Goal: Information Seeking & Learning: Learn about a topic

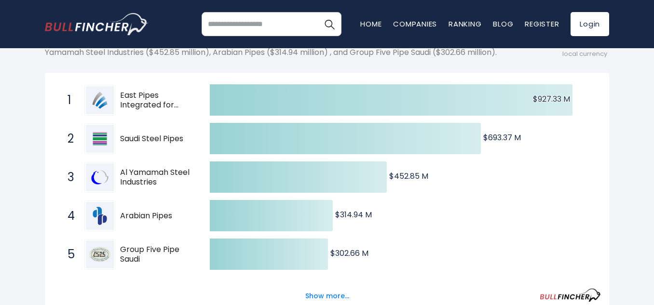
scroll to position [193, 0]
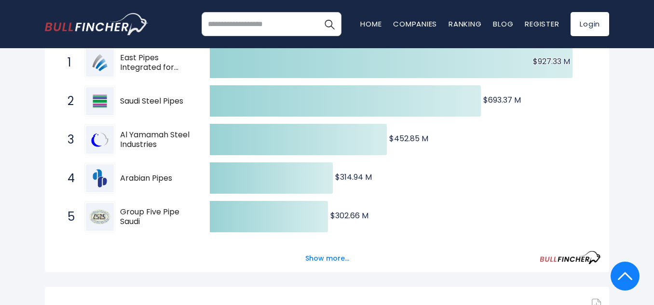
click at [98, 142] on img at bounding box center [100, 140] width 28 height 28
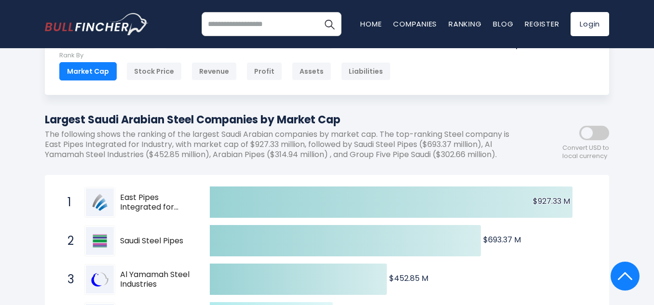
scroll to position [48, 0]
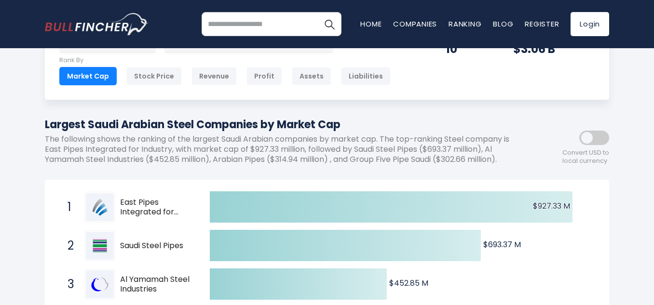
click at [130, 202] on span "East Pipes Integrated for Industry" at bounding box center [156, 208] width 73 height 20
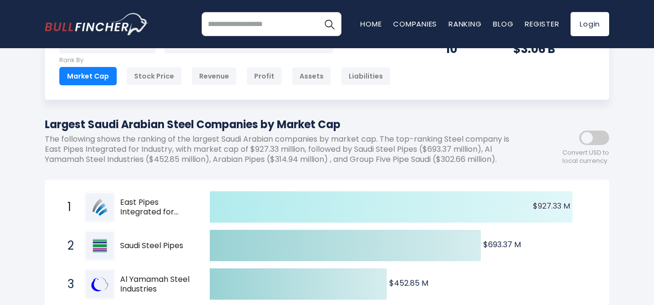
click at [537, 206] on text "$927.33 M ​ $927.33 M" at bounding box center [551, 206] width 37 height 11
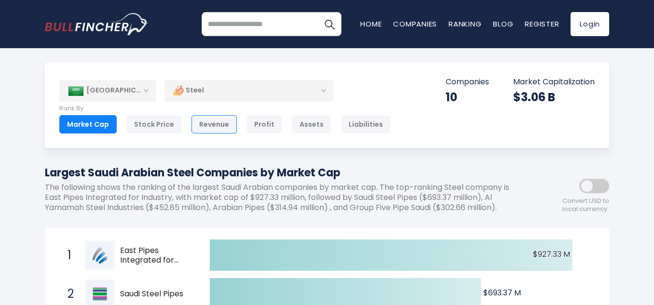
click at [232, 130] on div "Revenue" at bounding box center [213, 124] width 45 height 18
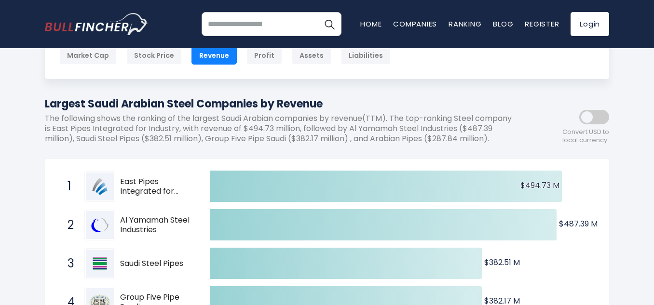
scroll to position [62, 0]
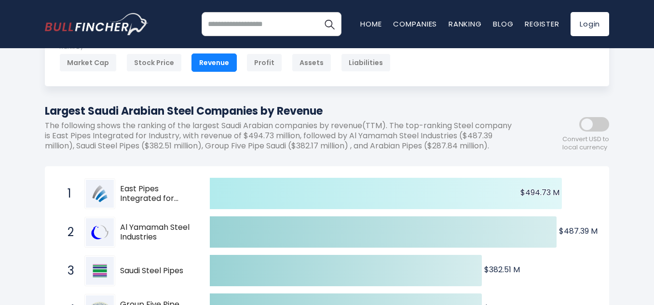
click at [413, 191] on icon at bounding box center [386, 193] width 352 height 31
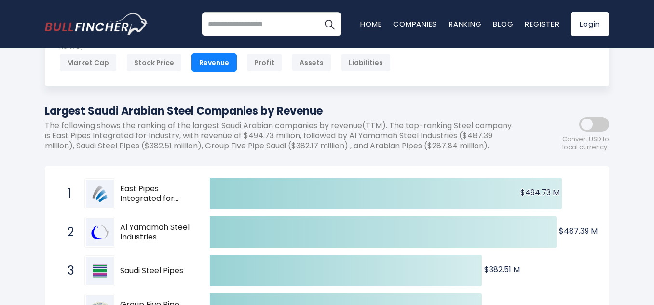
click at [360, 27] on link "Home" at bounding box center [370, 24] width 21 height 10
